Goal: Check status: Check status

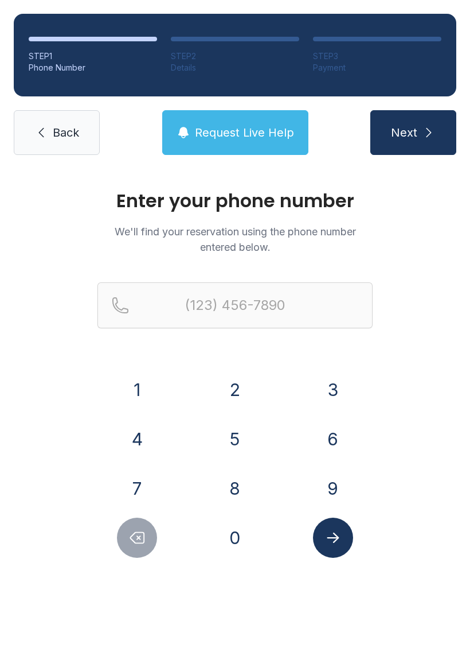
click at [332, 441] on button "6" at bounding box center [333, 439] width 40 height 40
click at [150, 428] on button "4" at bounding box center [137, 439] width 40 height 40
click at [335, 421] on button "6" at bounding box center [333, 439] width 40 height 40
click at [247, 482] on button "8" at bounding box center [235, 488] width 40 height 40
click at [331, 394] on button "3" at bounding box center [333, 389] width 40 height 40
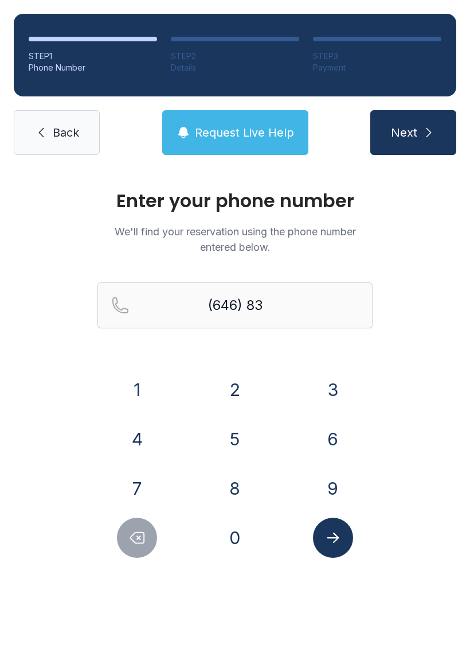
click at [340, 434] on button "6" at bounding box center [333, 439] width 40 height 40
click at [136, 447] on button "4" at bounding box center [137, 439] width 40 height 40
click at [143, 445] on button "4" at bounding box center [137, 439] width 40 height 40
click at [235, 441] on button "5" at bounding box center [235, 439] width 40 height 40
click at [330, 481] on button "9" at bounding box center [333, 488] width 40 height 40
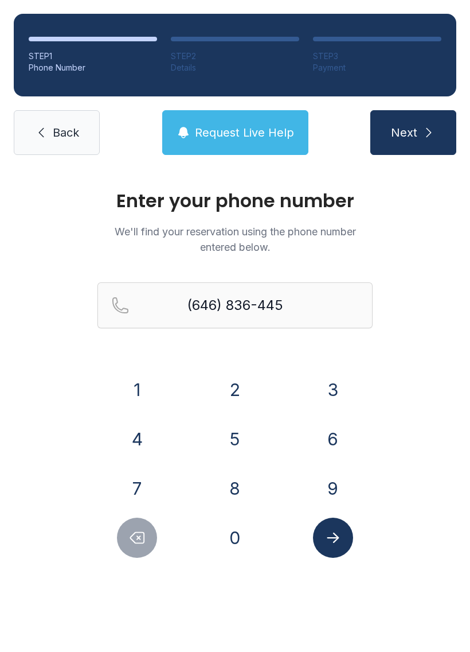
type input "[PHONE_NUMBER]"
click at [330, 546] on button "Submit lookup form" at bounding box center [333, 537] width 40 height 40
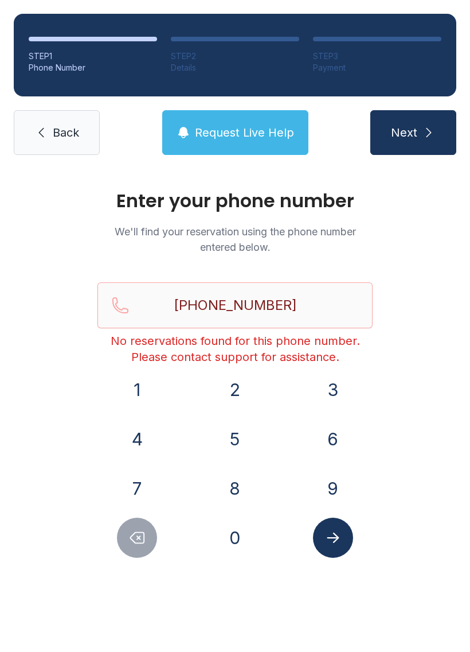
click at [65, 142] on link "Back" at bounding box center [57, 132] width 86 height 45
